Goal: Use online tool/utility: Utilize a website feature to perform a specific function

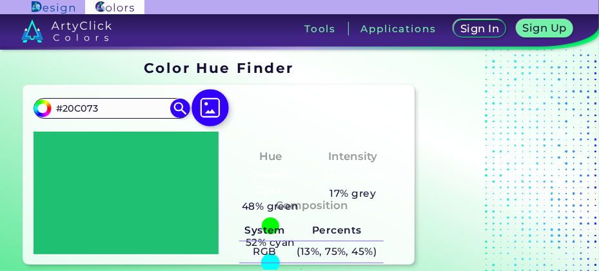
click at [209, 98] on img at bounding box center [209, 107] width 37 height 37
click at [0, 0] on input "file" at bounding box center [0, 0] width 0 height 0
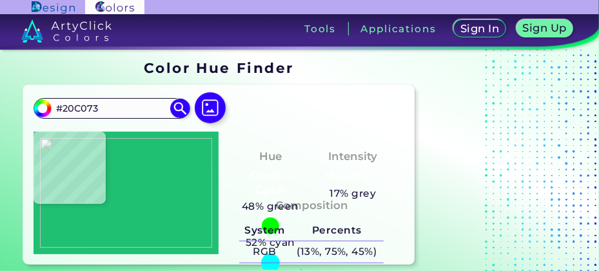
type input "#96936e"
type input "#96936E"
type input "#99926e"
type input "#99926E"
type input "#aaa88a"
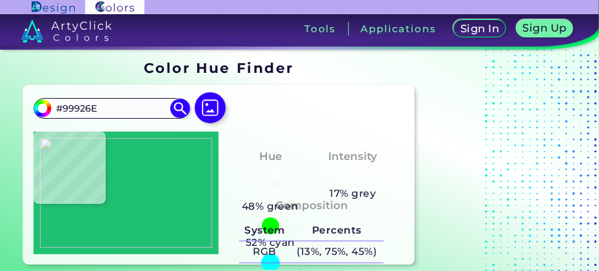
type input "#AAA88A"
type input "#a59f7c"
type input "#A59F7C"
type input "#94916d"
type input "#94916D"
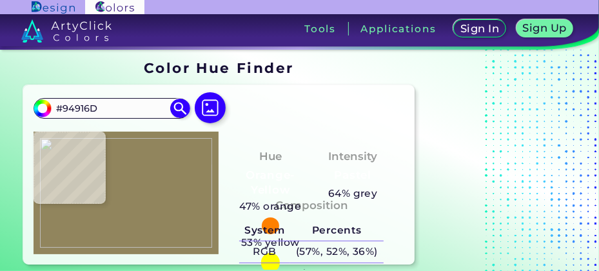
type input "#91855d"
type input "#91855D"
type input "#877f59"
type input "#877F59"
type input "#a19a75"
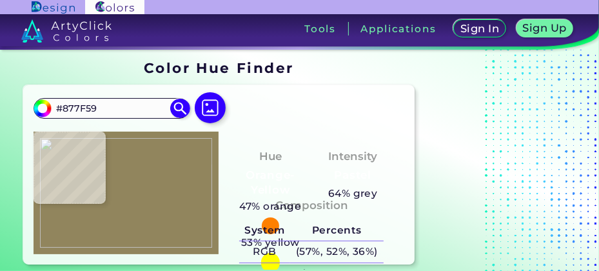
type input "#A19A75"
type input "#7d784e"
type input "#7D784E"
type input "#736b44"
type input "#736B44"
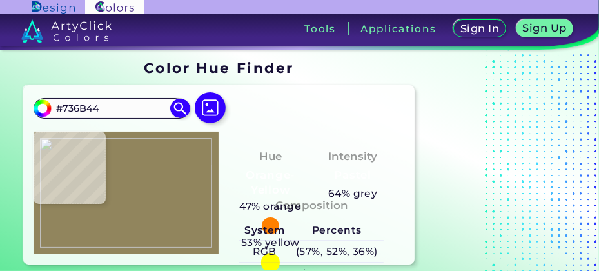
type input "#c3b694"
type input "#C3B694"
type input "#cec09a"
type input "#CEC09A"
type input "#4c4b38"
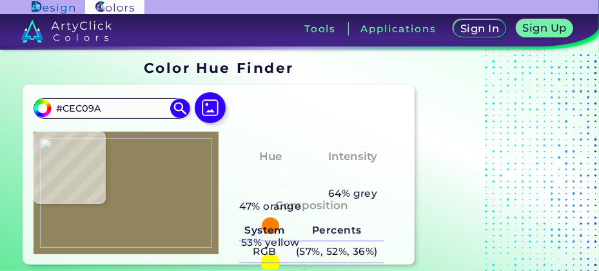
type input "#4C4B38"
type input "#d9ceb0"
type input "#D9CEB0"
type input "#dbd1b3"
type input "#DBD1B3"
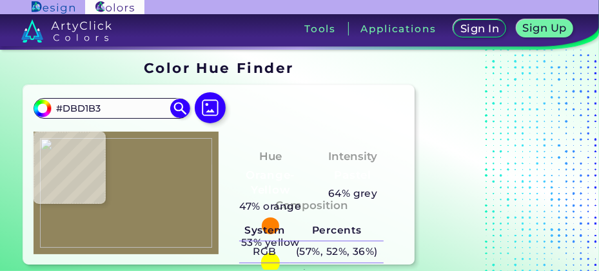
type input "#3e483e"
type input "#3E483E"
type input "#424845"
type input "#9b9674"
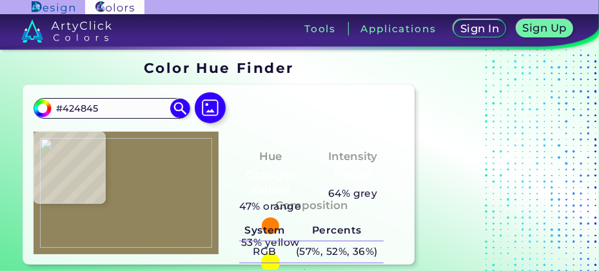
type input "#9B9674"
type input "#939169"
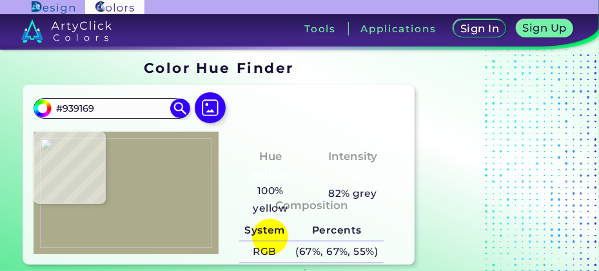
type input "#acac8d"
type input "#ACAC8D"
type input "#918763"
type input "#7f7854"
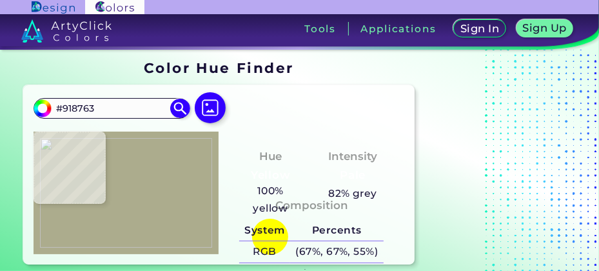
type input "#7F7854"
type input "#a09a78"
type input "#A09A78"
type input "#aeae8d"
type input "#AEAE8D"
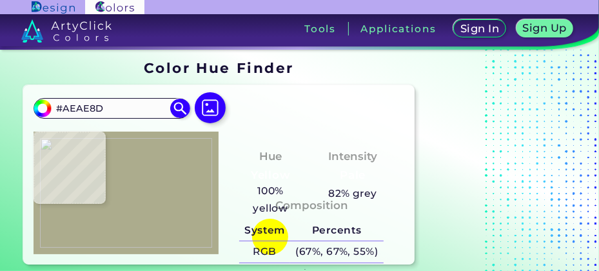
type input "#686c57"
type input "#686C57"
type input "#d7d2b2"
type input "#D7D2B2"
type input "#d2cbab"
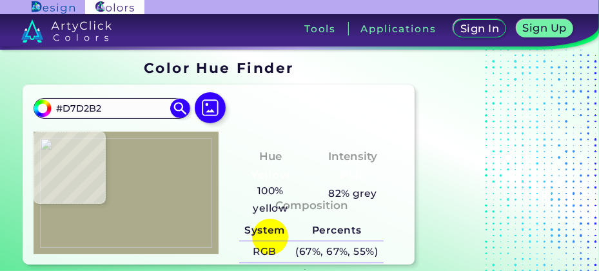
type input "#D2CBAB"
type input "#dbd7b7"
type input "#DBD7B7"
type input "#dbd9b8"
type input "#DBD9B8"
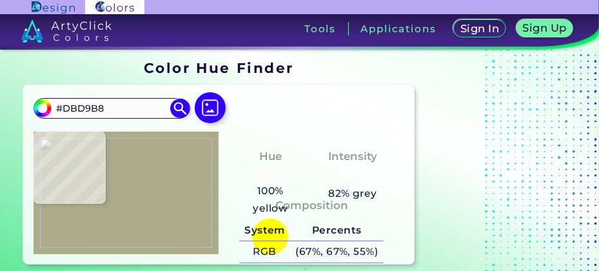
type input "#cec7a6"
type input "#CEC7A6"
type input "#c8c09d"
type input "#C8C09D"
type input "#cbc1a1"
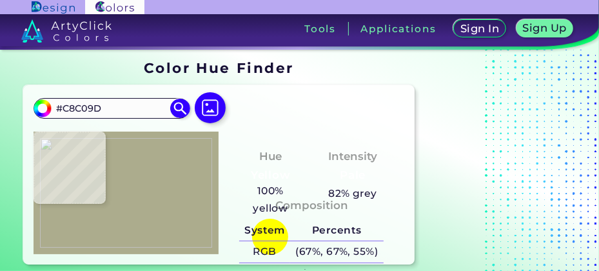
type input "#CBC1A1"
type input "#cfc8a4"
type input "#CFC8A4"
type input "#d9d4b4"
type input "#D9D4B4"
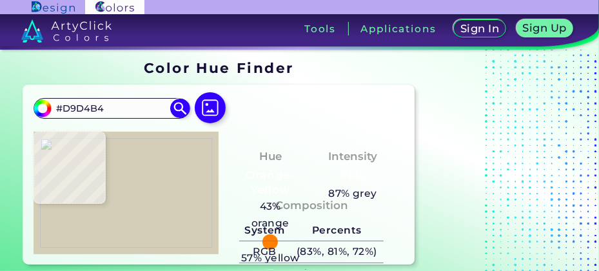
type input "#d4ceb8"
type input "#D4CEB8"
type input "#2d6d03"
type input "#2D6D03"
type input "#859069"
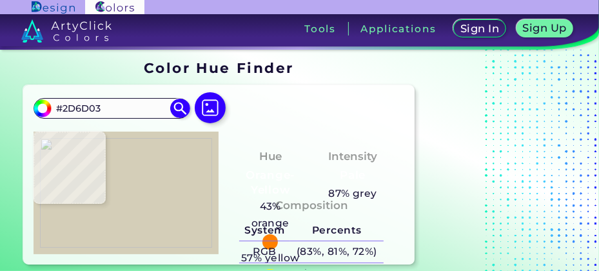
type input "#859069"
type input "#396c17"
type input "#396C17"
type input "#d3cdab"
type input "#D3CDAB"
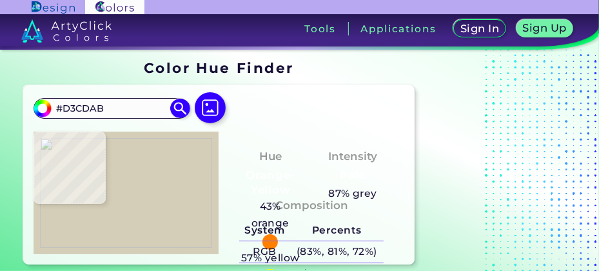
type input "#d5cda9"
type input "#D5CDA9"
type input "#dfd6b7"
type input "#DFD6B7"
type input "#dbd6b6"
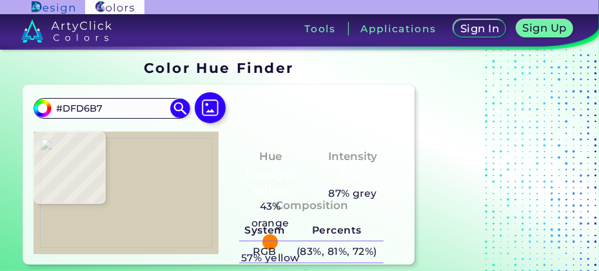
type input "#DBD6B6"
type input "#d6c9a6"
type input "#D6C9A6"
type input "#ddd0ae"
type input "#DDD0AE"
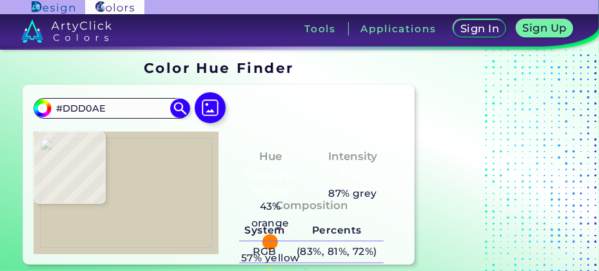
type input "#dccfad"
type input "#DCCFAD"
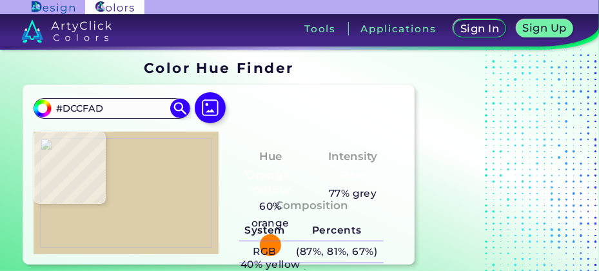
type input "#ddceab"
type input "#DDCEAB"
type input "#d6caa7"
type input "#D6CAA7"
type input "#d7caa7"
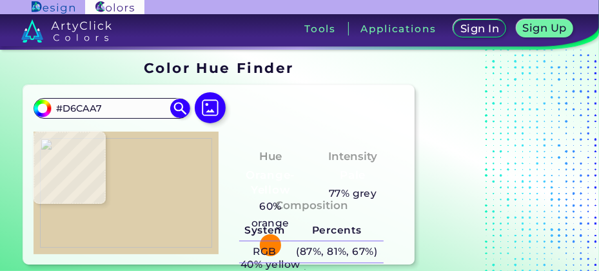
type input "#D7CAA7"
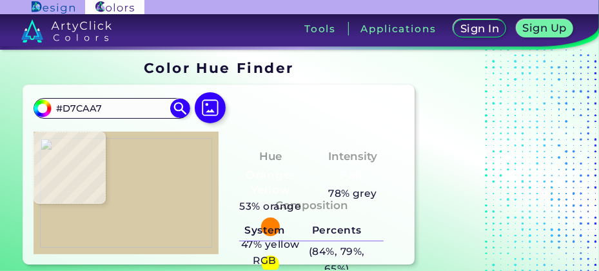
type input "#d5c8a2"
type input "#D5C8A2"
type input "#dad1b0"
type input "#DAD1B0"
type input "#cbc6a3"
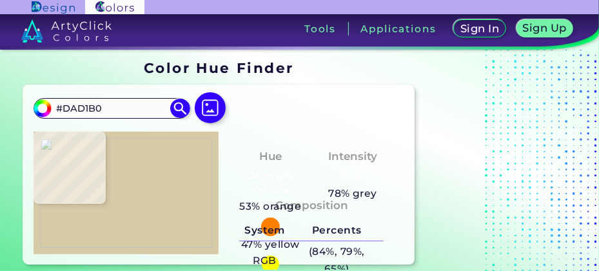
type input "#CBC6A3"
type input "#d2c7a7"
type input "#D2C7A7"
type input "#d3c9a7"
type input "#D3C9A7"
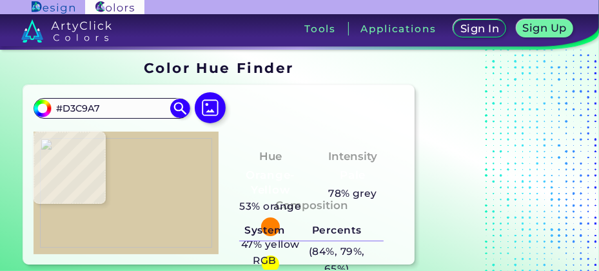
type input "#d3cdad"
type input "#D3CDAD"
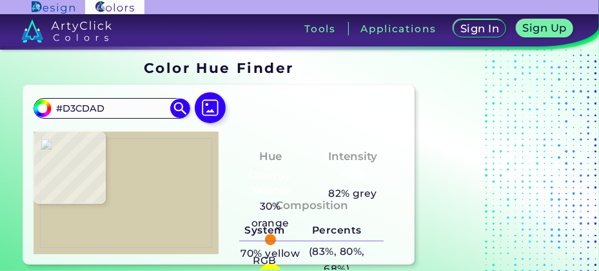
click at [193, 154] on img at bounding box center [126, 193] width 173 height 110
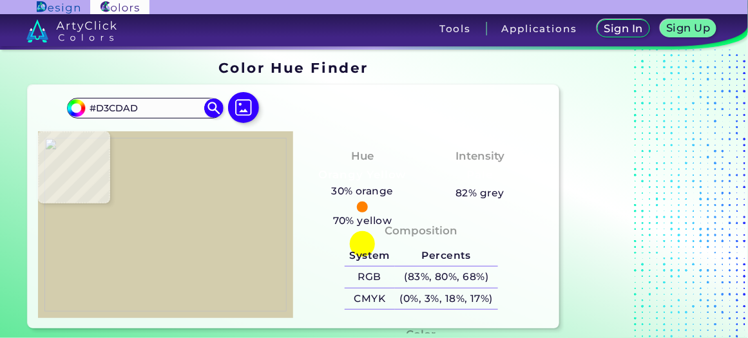
scroll to position [1, 0]
drag, startPoint x: 492, startPoint y: 25, endPoint x: 327, endPoint y: 312, distance: 331.1
click at [327, 270] on div "Composition System Percents RGB (83%, 80%, 68%) CMYK (0%, 3%, 18%, 17%)" at bounding box center [421, 269] width 235 height 104
click at [150, 209] on img at bounding box center [165, 225] width 243 height 174
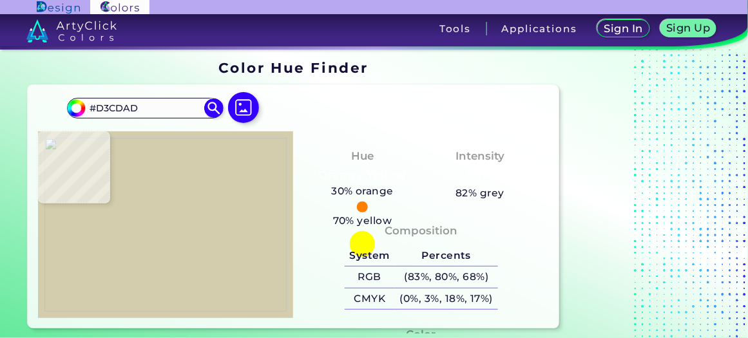
click at [119, 168] on div at bounding box center [166, 224] width 256 height 187
click at [174, 182] on img at bounding box center [165, 225] width 243 height 174
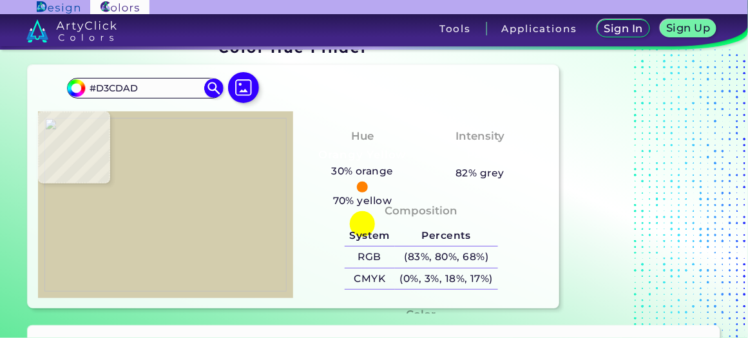
scroll to position [22, 0]
click at [193, 236] on img at bounding box center [165, 204] width 243 height 174
type input "#999372"
type input "#807855"
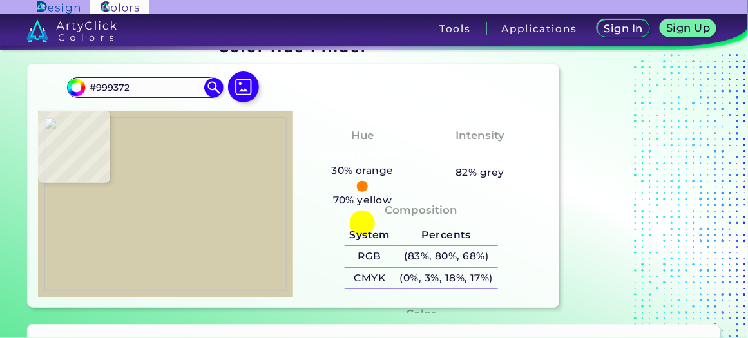
type input "#807855"
type input "#837454"
type input "#f6cd9c"
type input "#F6CD9C"
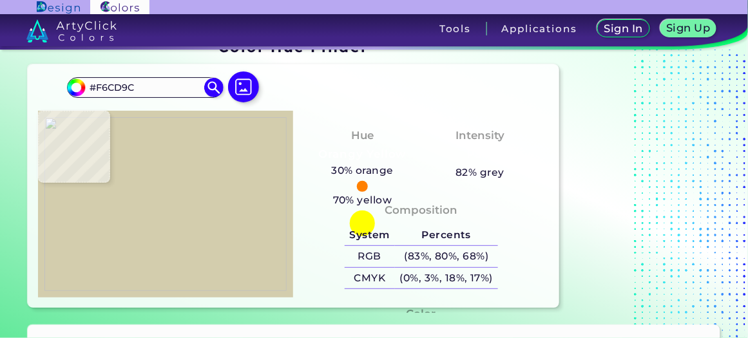
type input "#e1b78a"
type input "#E1B78A"
type input "#f5c89a"
type input "#F5C89A"
type input "#f0c99c"
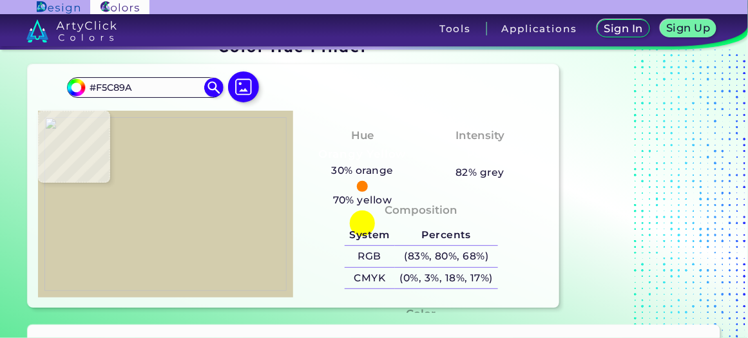
type input "#F0C99C"
type input "#dbb589"
type input "#DBB589"
type input "#e2b685"
type input "#E2B685"
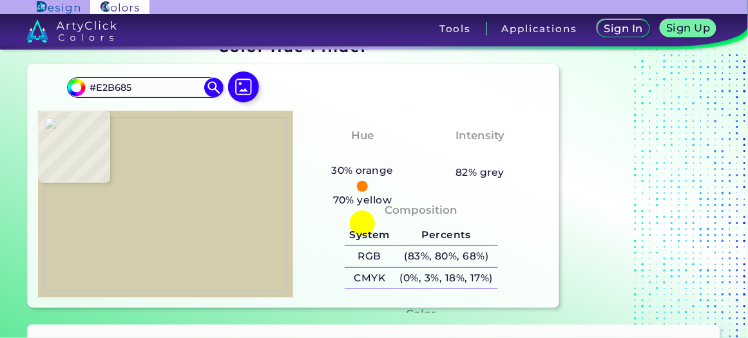
type input "#e3ba8d"
type input "#E3BA8D"
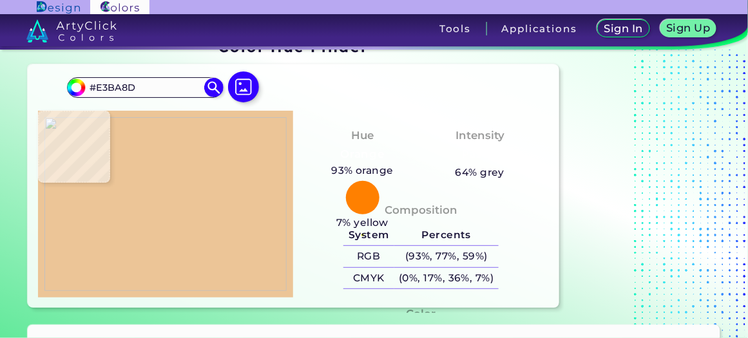
type input "#ecc597"
type input "#ECC597"
type input "#b79f7a"
type input "#B79F7A"
type input "#7c6e4d"
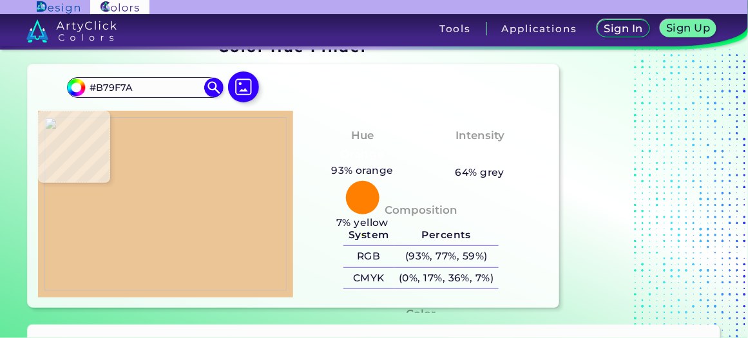
type input "#7C6E4D"
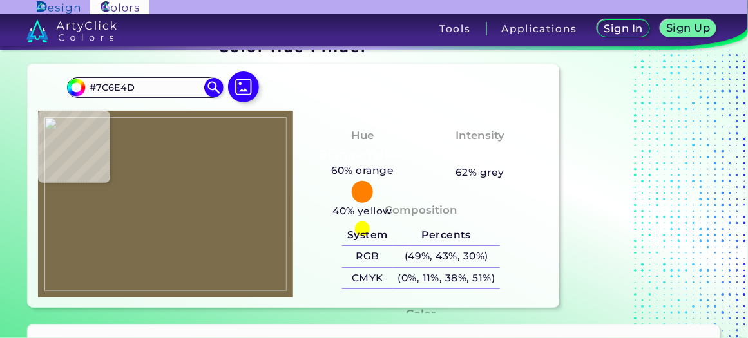
type input "#7d7650"
type input "#7D7650"
type input "#8c8565"
type input "#8C8565"
type input "#8a8461"
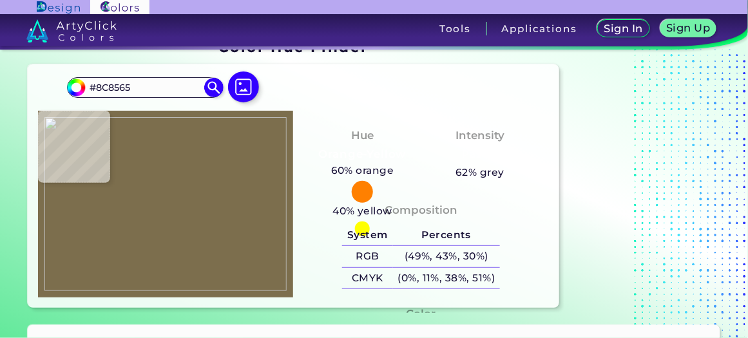
type input "#8A8461"
type input "#888365"
type input "#7a7454"
type input "#7A7454"
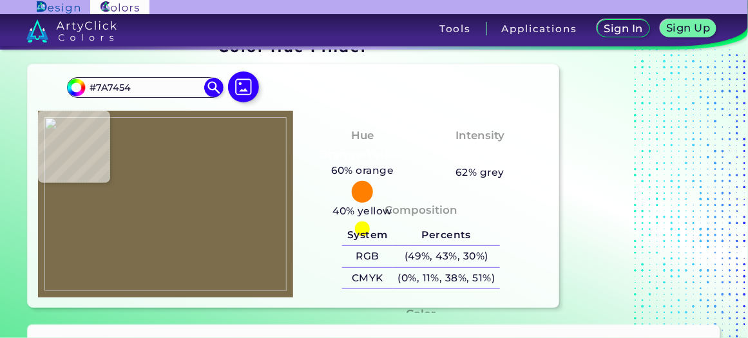
type input "#7b7254"
type input "#7B7254"
type input "#786f50"
type input "#786F50"
type input "#7a7254"
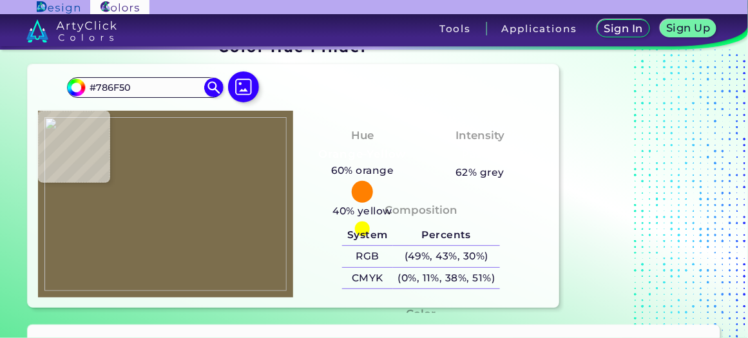
type input "#7A7254"
type input "#7f7b59"
type input "#7F7B59"
type input "#888666"
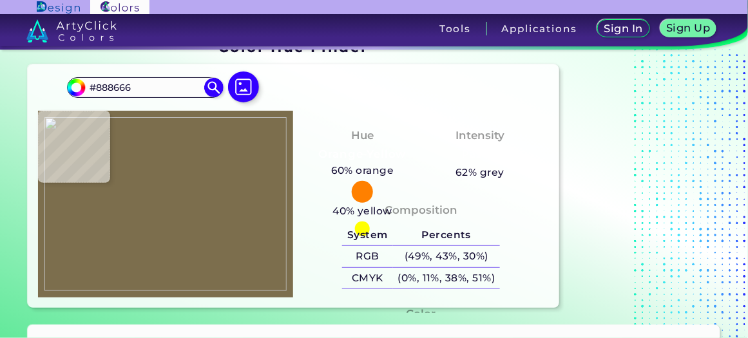
type input "#9b9574"
type input "#9B9574"
type input "#8d8866"
type input "#8D8866"
type input "#8f8a6a"
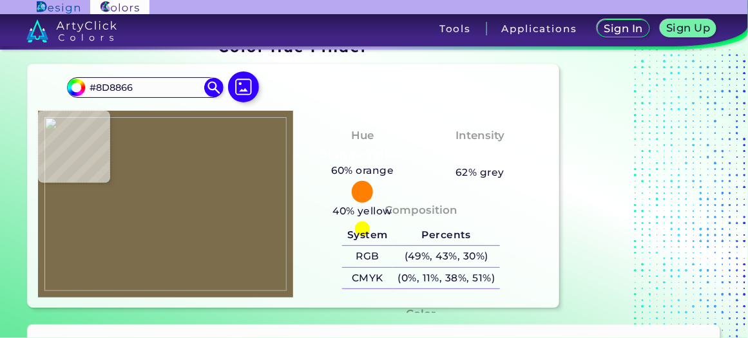
type input "#8F8A6A"
type input "#a09c7b"
type input "#A09C7B"
type input "#a8a281"
type input "#A8A281"
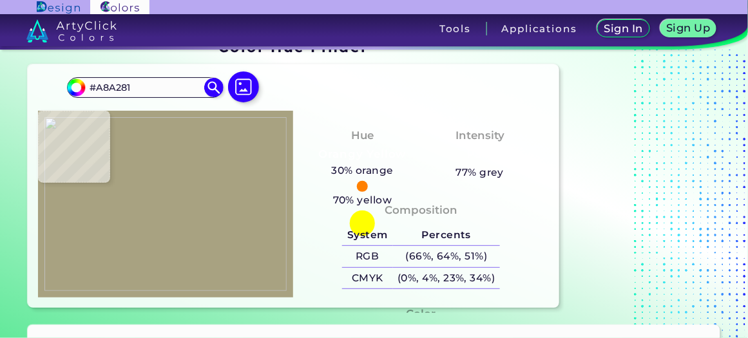
type input "#aba281"
type input "#ABA281"
type input "#a09978"
type input "#A09978"
type input "#a19977"
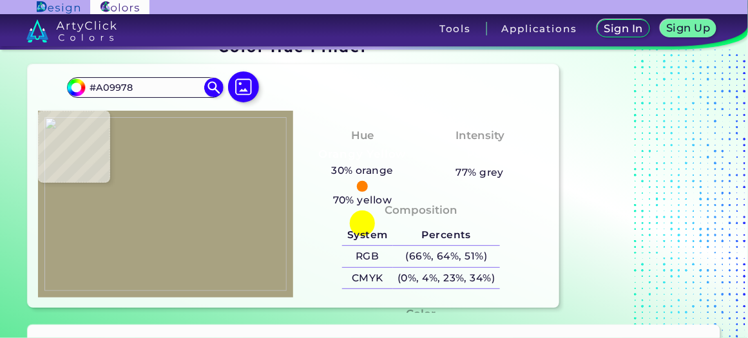
type input "#A19977"
type input "#a39875"
type input "#A39875"
type input "#aba07b"
type input "#ABA07B"
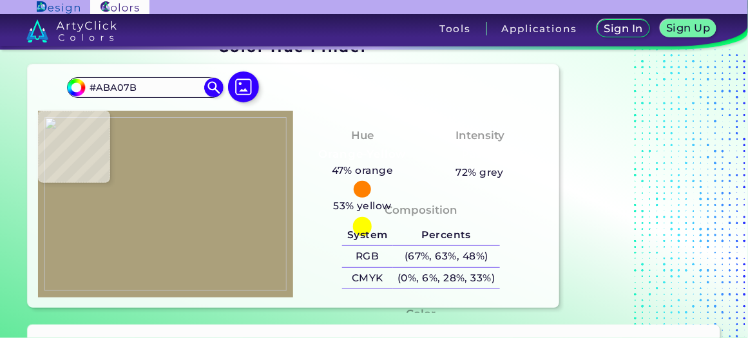
type input "#a19774"
type input "#A19774"
type input "#a99b73"
type input "#A99B73"
type input "#afa783"
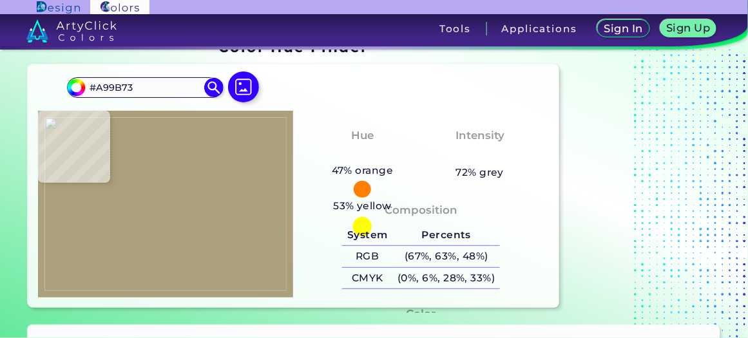
type input "#AFA783"
type input "#a99e7e"
type input "#A99E7E"
type input "#aea887"
type input "#AEA887"
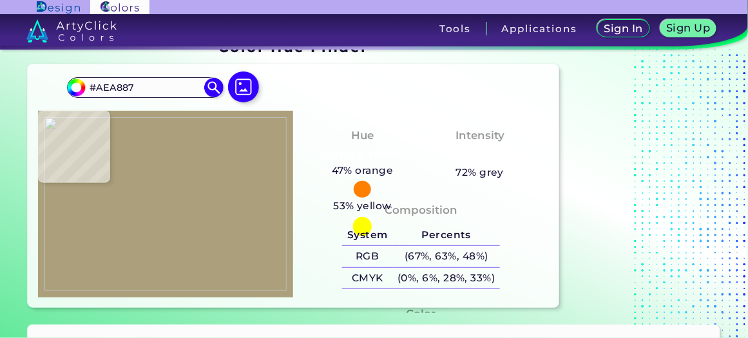
type input "#b6b08f"
type input "#B6B08F"
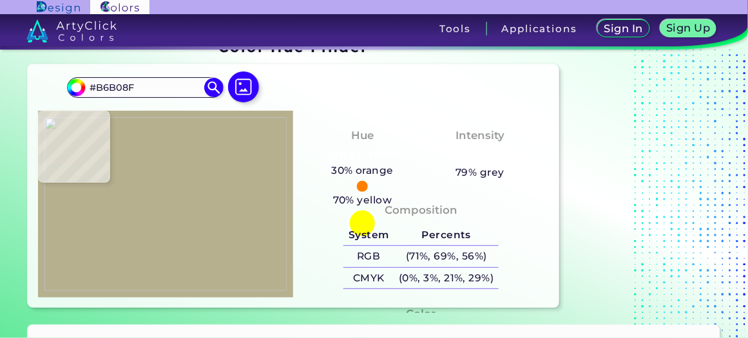
type input "#b4b192"
type input "#B4B192"
type input "#b4ad8d"
type input "#B4AD8D"
type input "#b4ae8a"
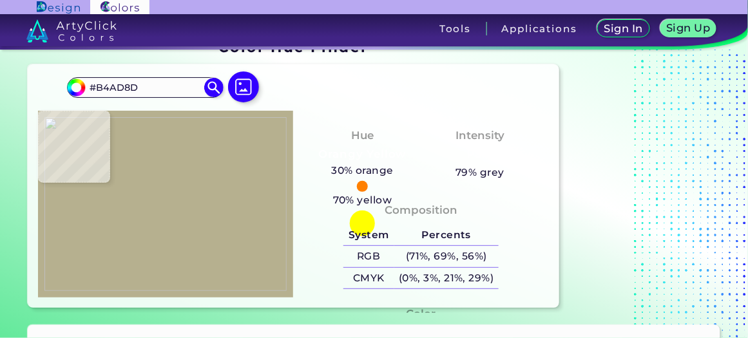
type input "#B4AE8A"
type input "#b5ad8b"
type input "#B5AD8B"
type input "#b2a987"
type input "#B2A987"
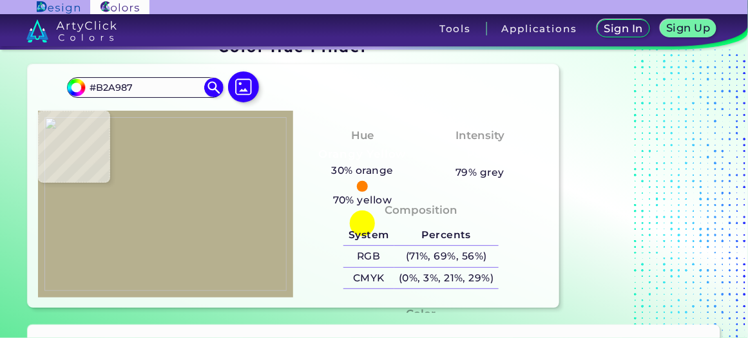
type input "#b6b18e"
type input "#B6B18E"
type input "#ada380"
type input "#ADA380"
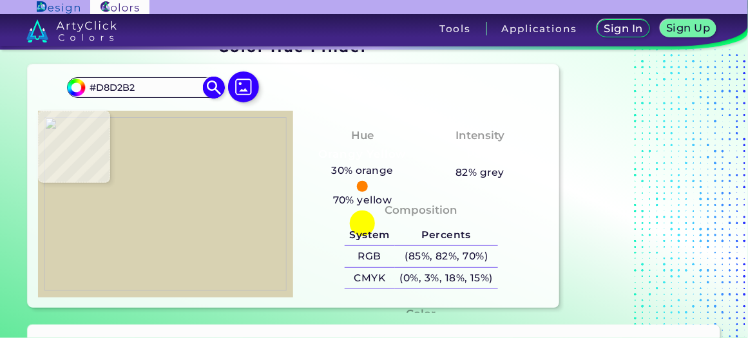
click at [209, 77] on img at bounding box center [213, 88] width 23 height 23
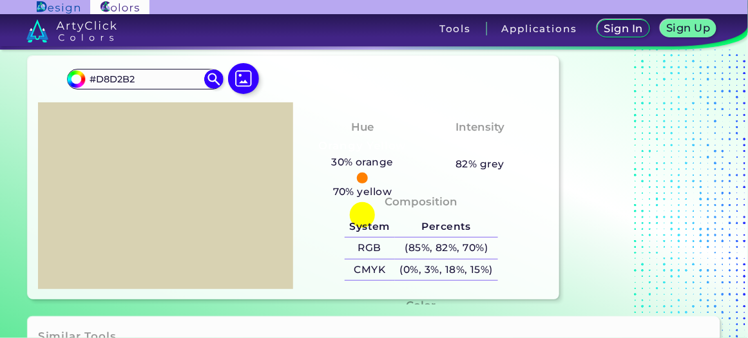
scroll to position [27, 0]
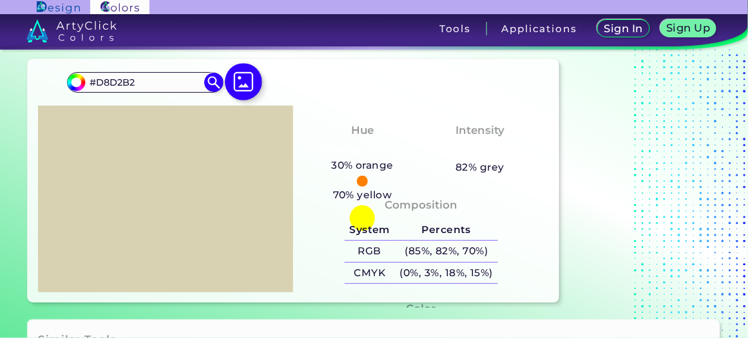
click at [249, 82] on img at bounding box center [243, 81] width 37 height 37
click at [0, 0] on input "file" at bounding box center [0, 0] width 0 height 0
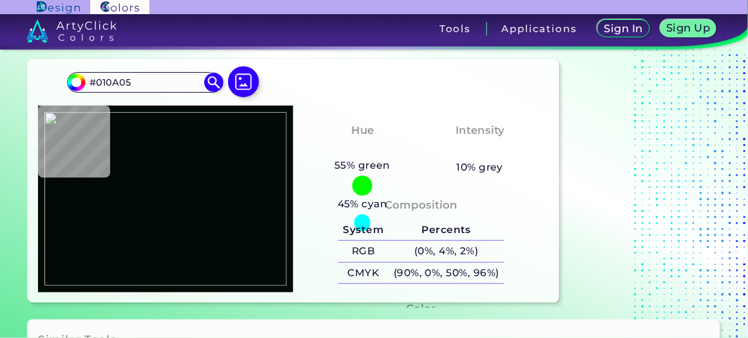
click at [130, 158] on img at bounding box center [165, 199] width 243 height 174
click at [215, 139] on img at bounding box center [165, 199] width 243 height 174
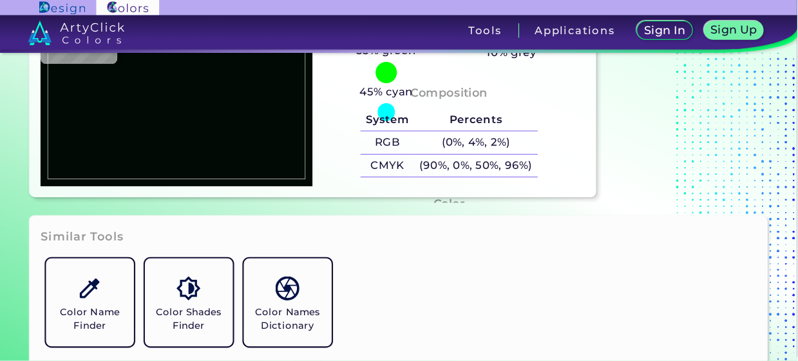
scroll to position [0, 0]
